Goal: Transaction & Acquisition: Purchase product/service

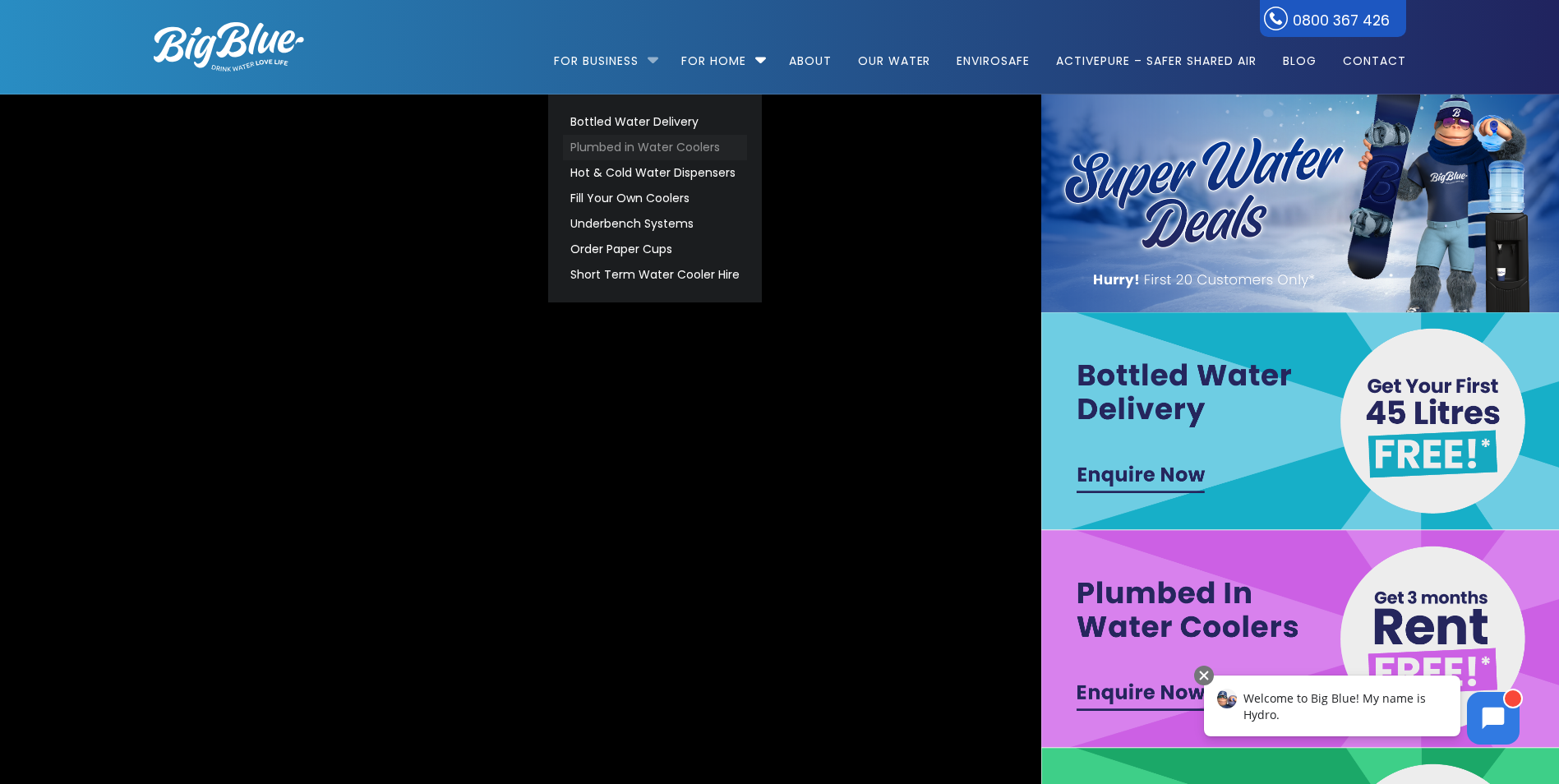
click at [632, 148] on link "Plumbed in Water Coolers" at bounding box center [655, 147] width 184 height 25
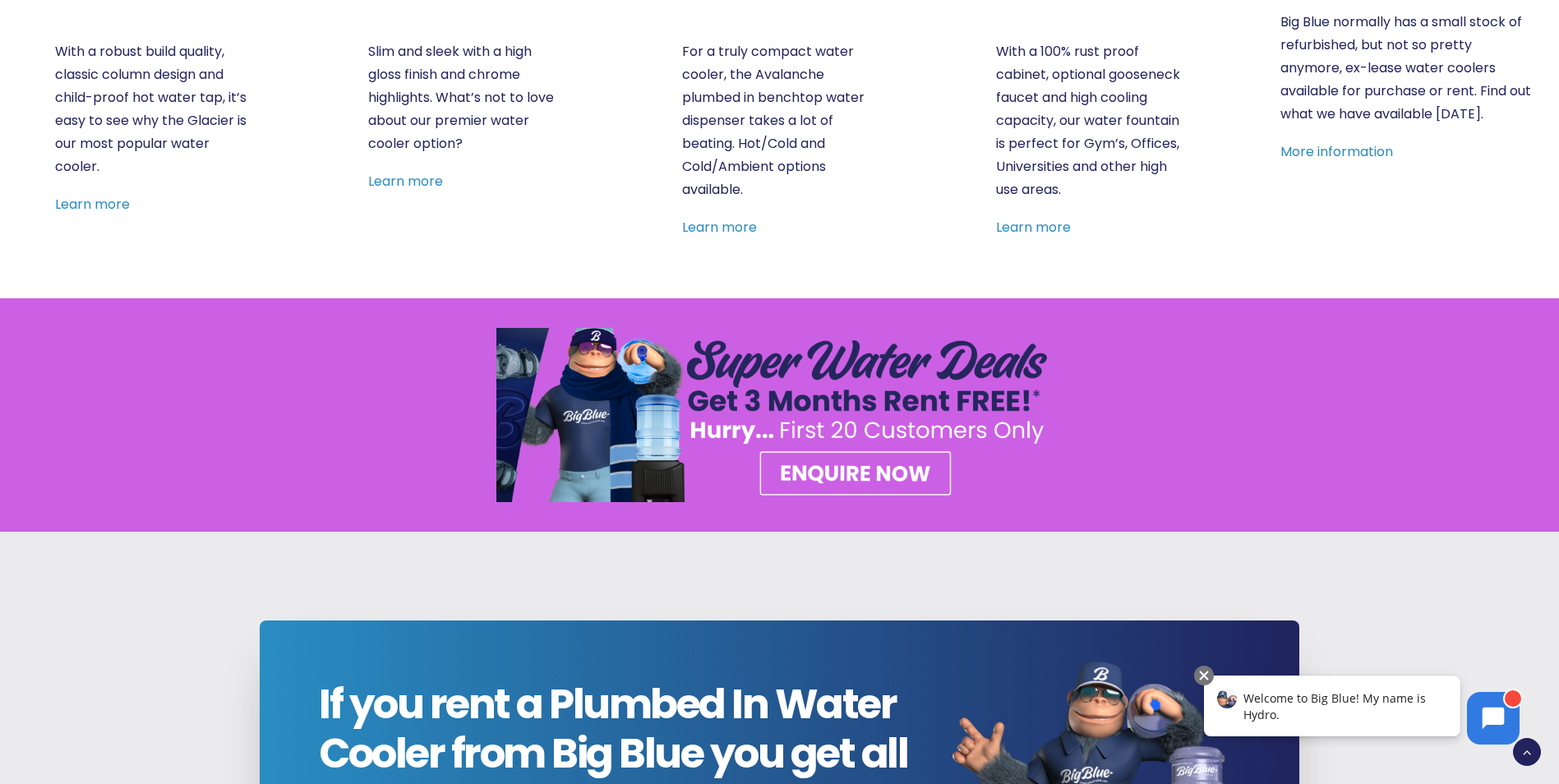
scroll to position [575, 0]
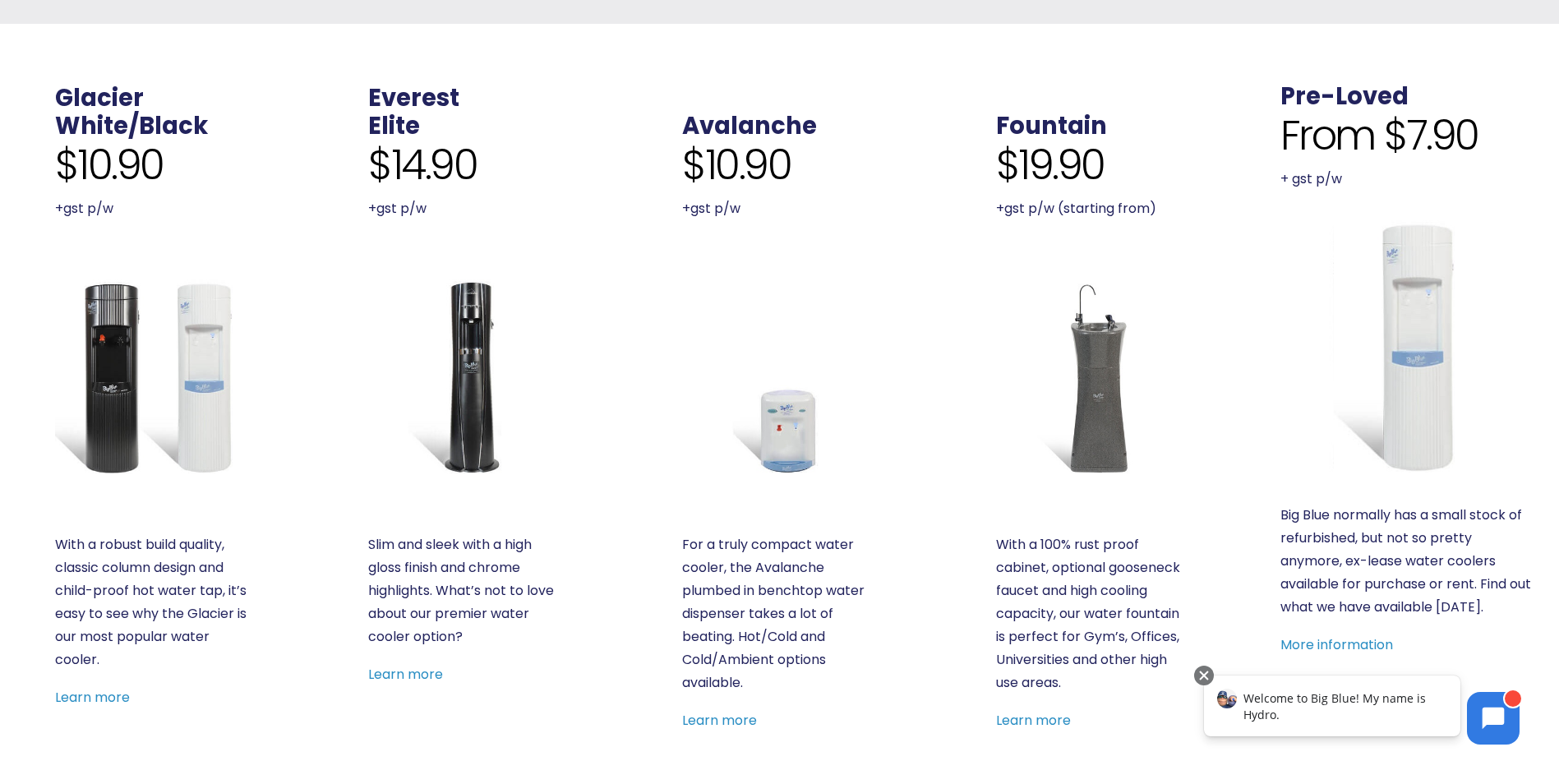
click at [202, 374] on img at bounding box center [151, 376] width 194 height 194
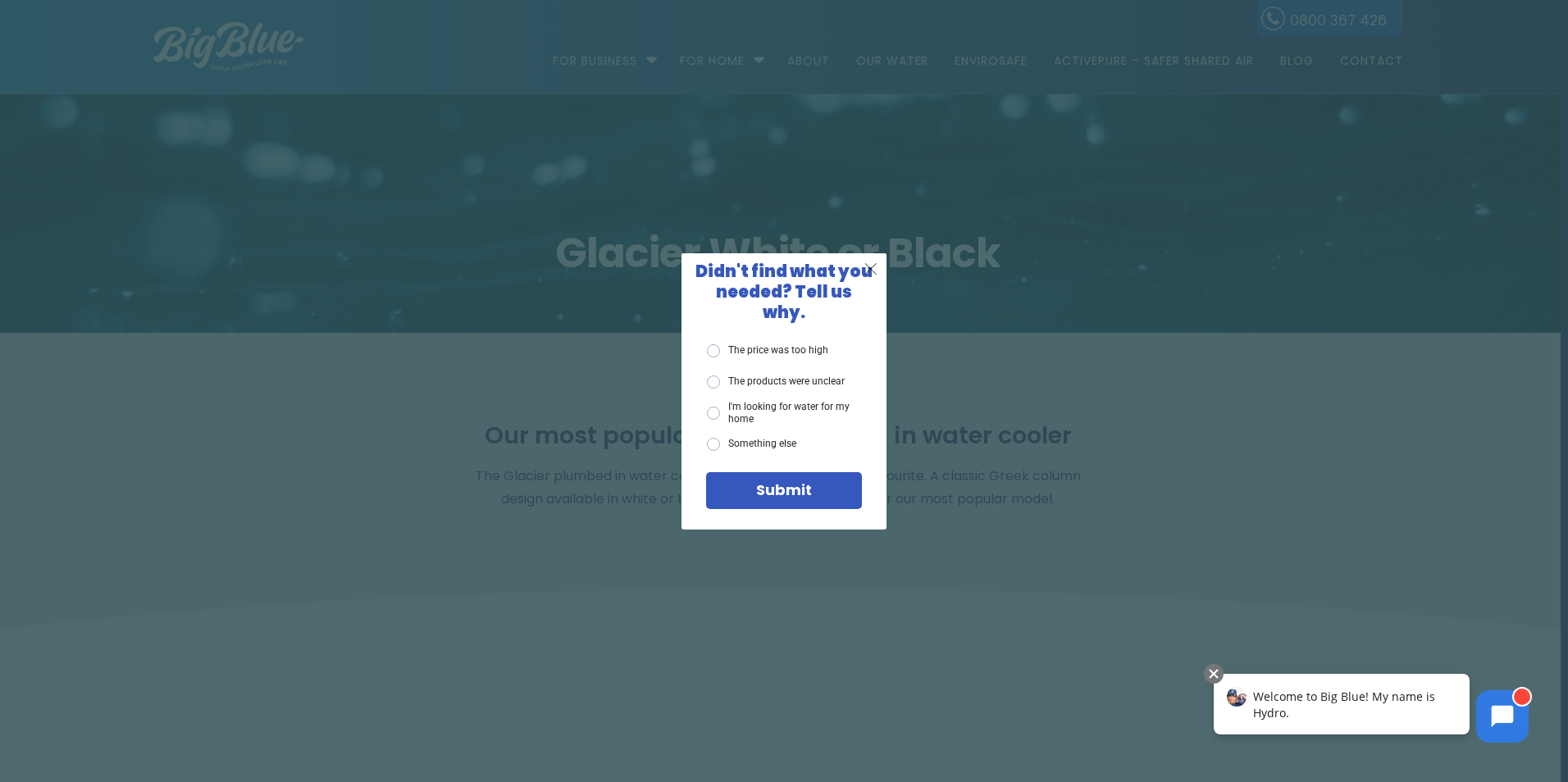
click at [867, 273] on span "X" at bounding box center [871, 268] width 15 height 20
